Goal: Information Seeking & Learning: Learn about a topic

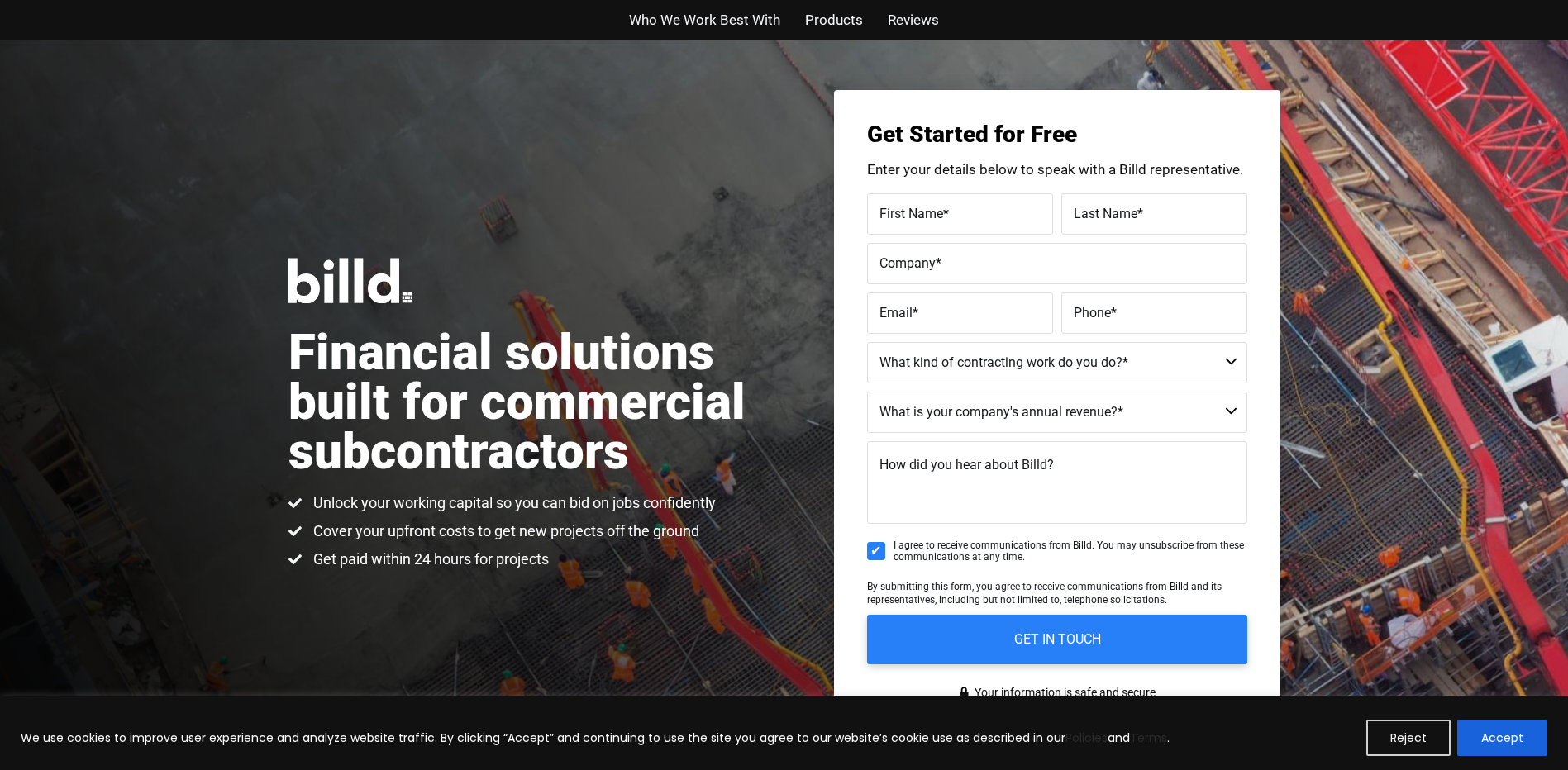
click at [1044, 364] on select "Commercial Commercial and Residential Residential Not a Contractor" at bounding box center [1057, 363] width 381 height 41
select select "Residential"
click at [867, 342] on select "Commercial Commercial and Residential Residential Not a Contractor" at bounding box center [1057, 363] width 381 height 41
click at [1006, 418] on select "$40M + $25M - $40M $8M - $25M $4M - $8M $2M - $4M $1M - $2M Less than $1M" at bounding box center [1057, 412] width 381 height 41
select select "Less than $1M"
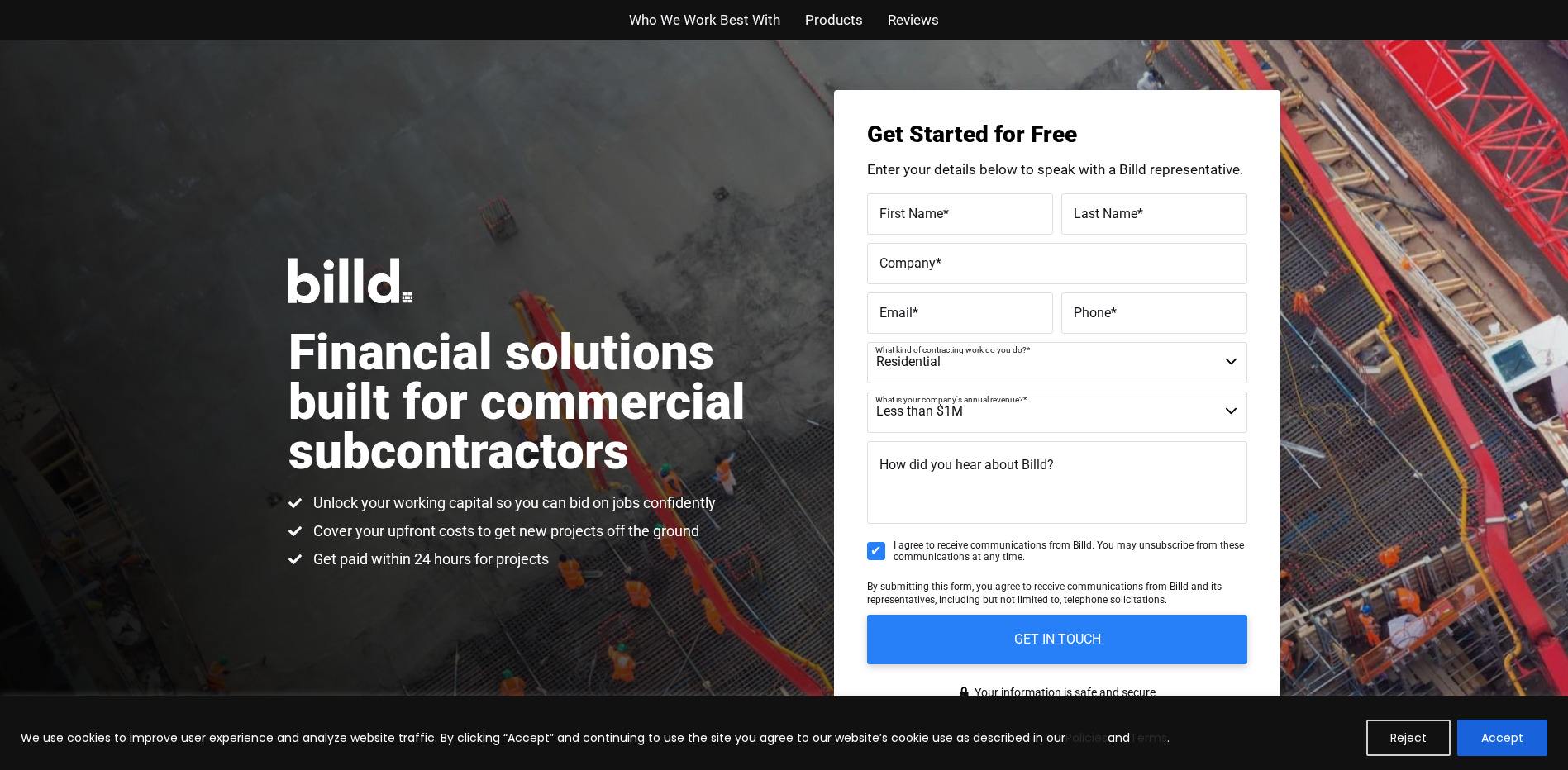
click at [867, 391] on select "$40M + $25M - $40M $8M - $25M $4M - $8M $2M - $4M $1M - $2M Less than $1M" at bounding box center [1057, 412] width 381 height 41
click at [851, 18] on span "Products" at bounding box center [834, 20] width 58 height 23
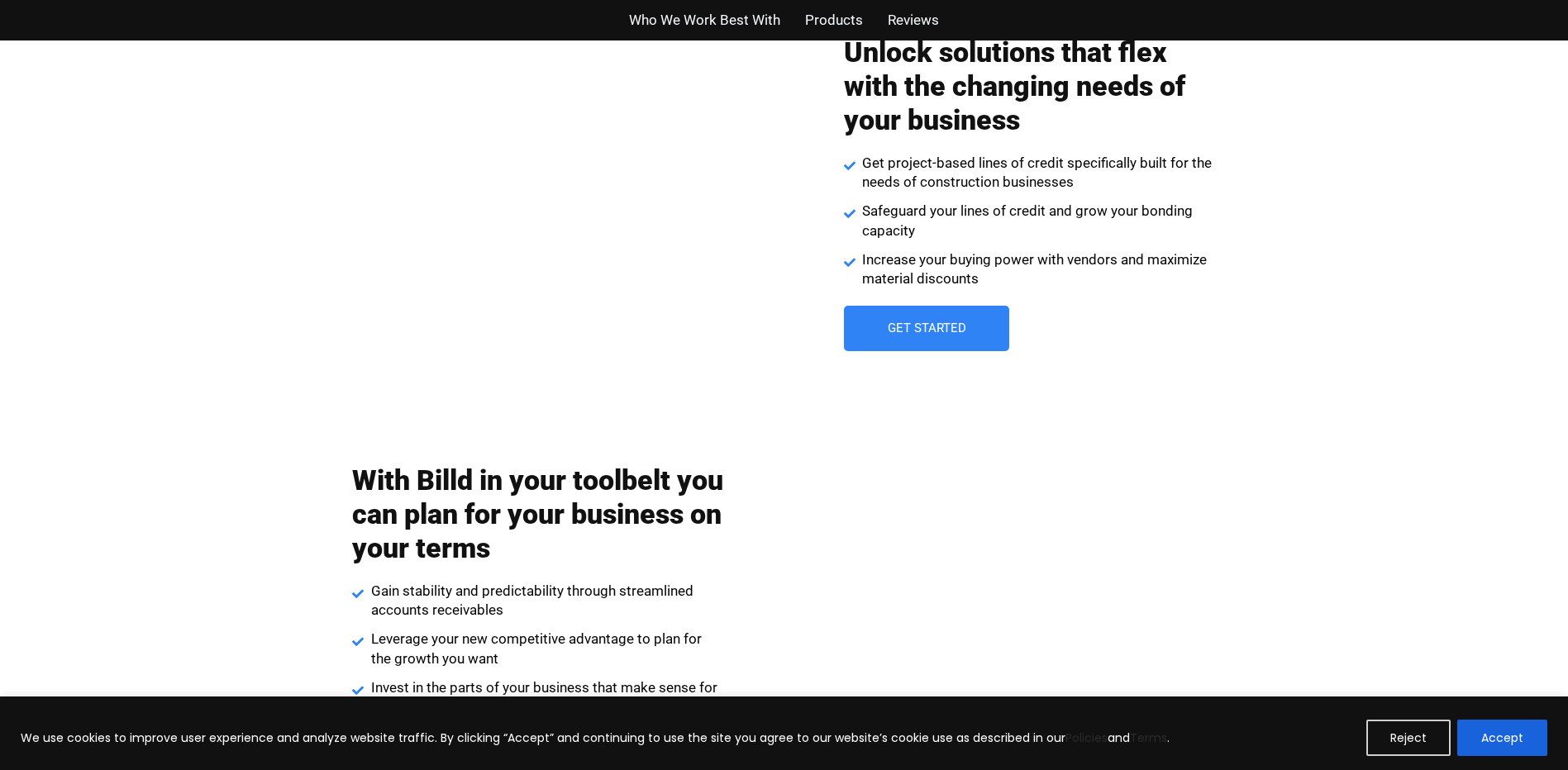
scroll to position [2358, 0]
